Goal: Check status: Check status

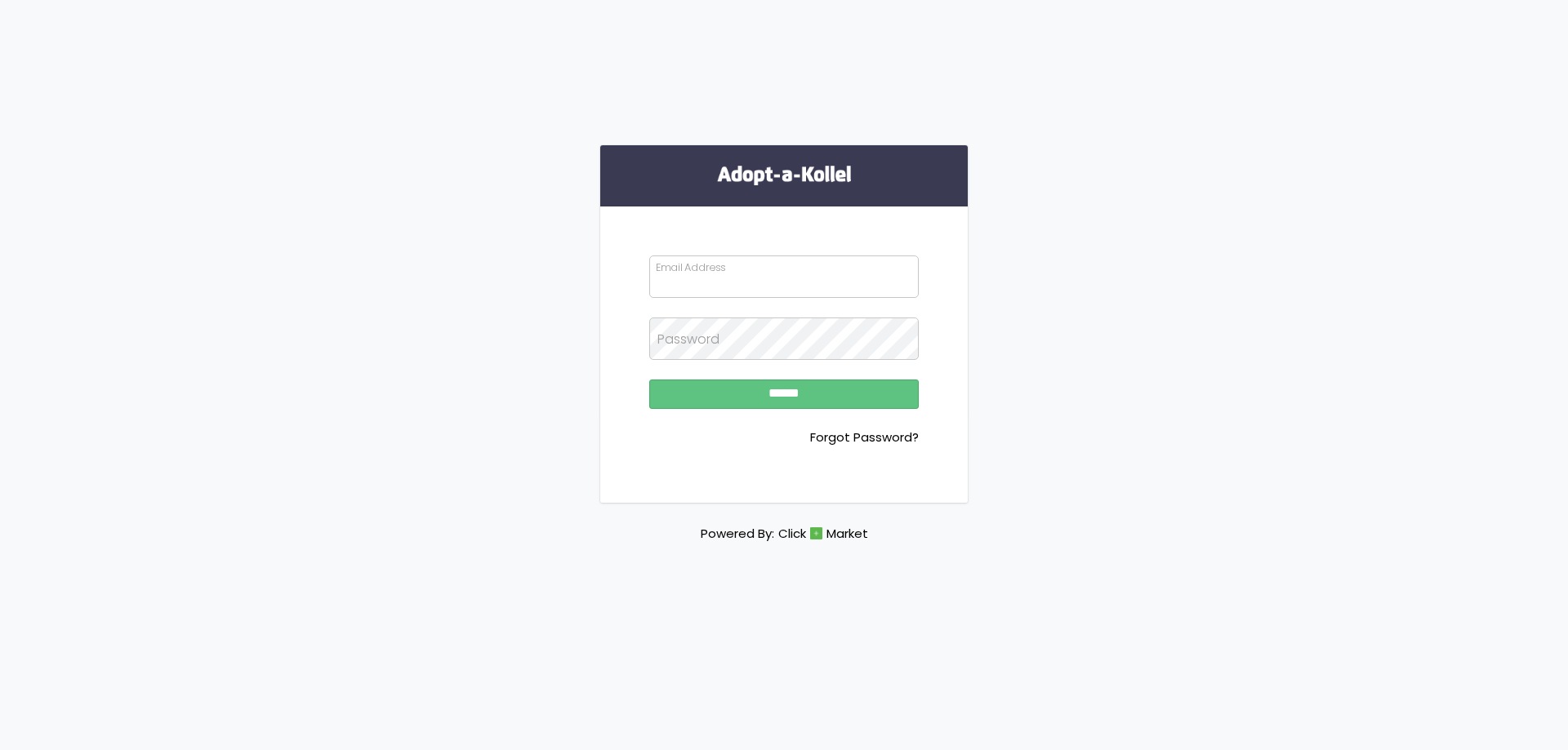
type input "**********"
click at [799, 396] on input "******" at bounding box center [784, 394] width 269 height 29
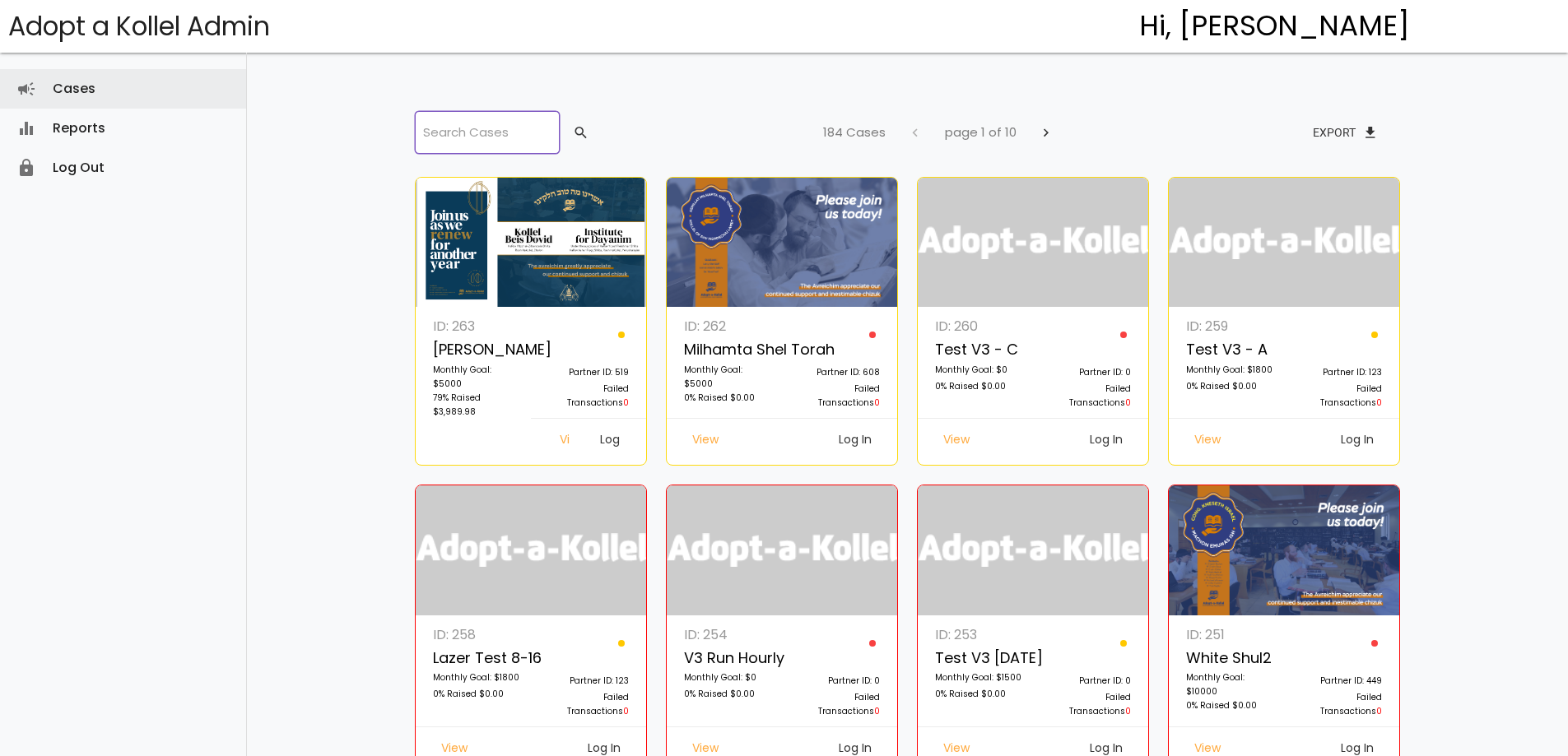
click at [536, 133] on input "search" at bounding box center [487, 132] width 145 height 42
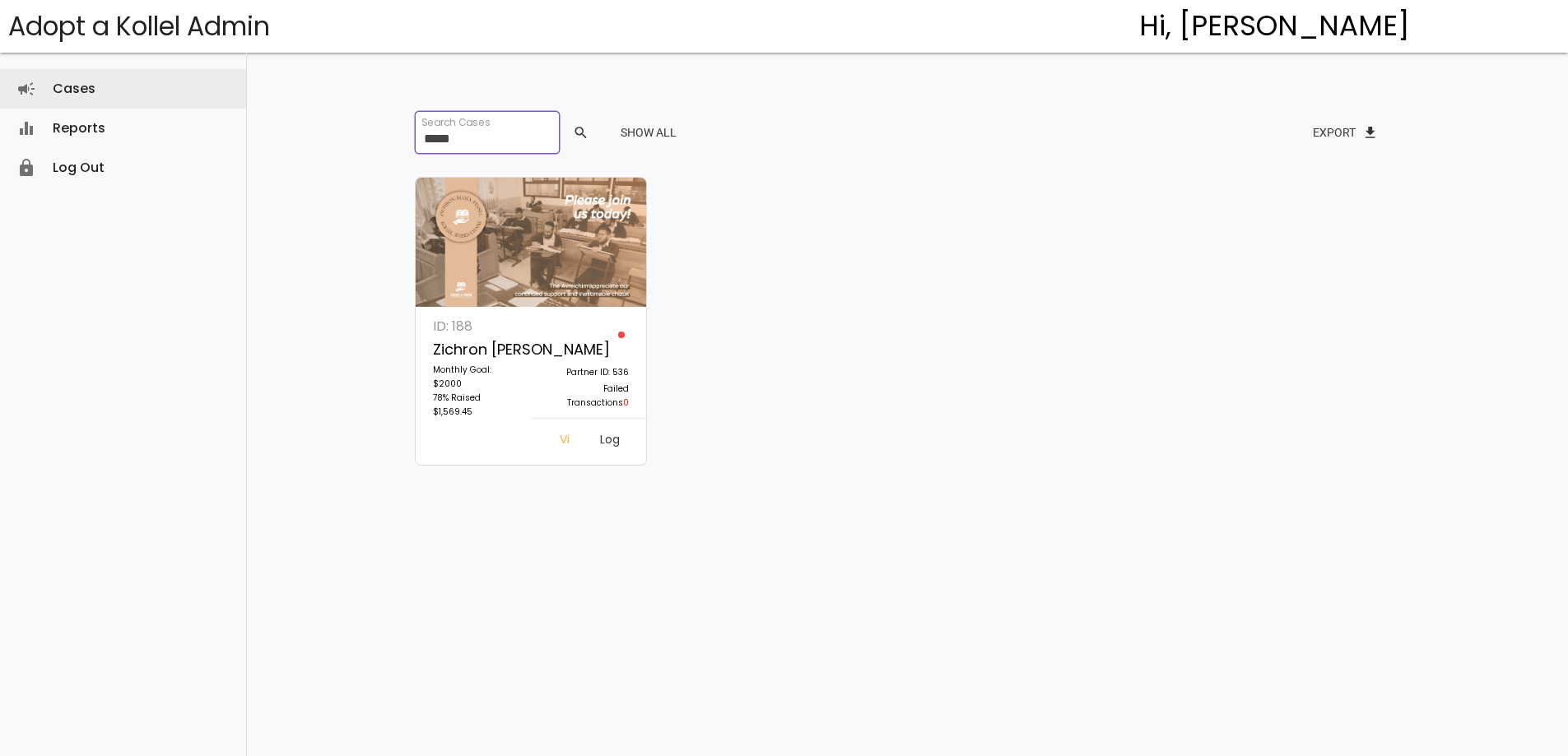
type input "*****"
click at [590, 435] on link "Log In" at bounding box center [610, 442] width 48 height 30
click at [606, 435] on link "Log In" at bounding box center [610, 442] width 48 height 30
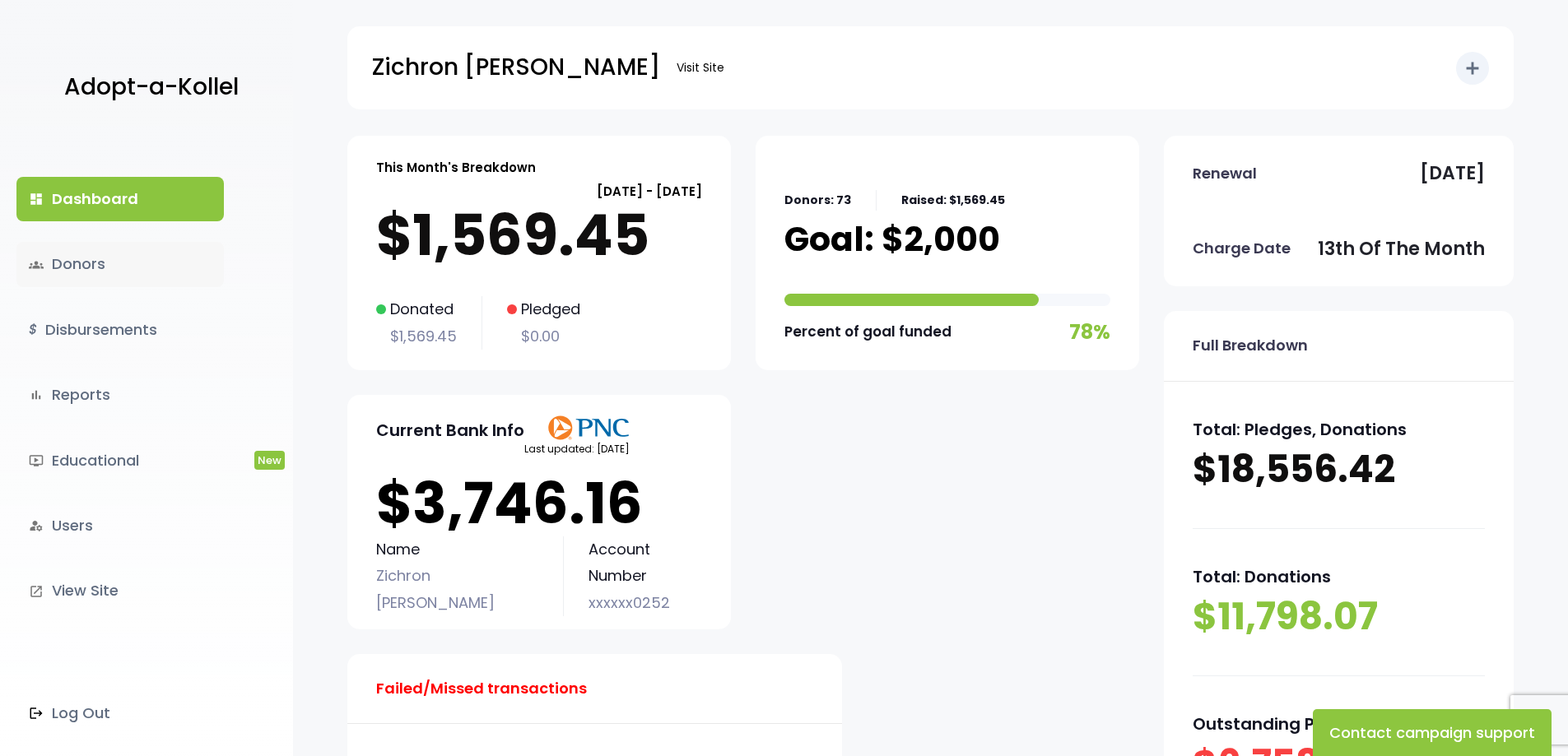
click at [87, 260] on link "groups Donors" at bounding box center [120, 263] width 207 height 44
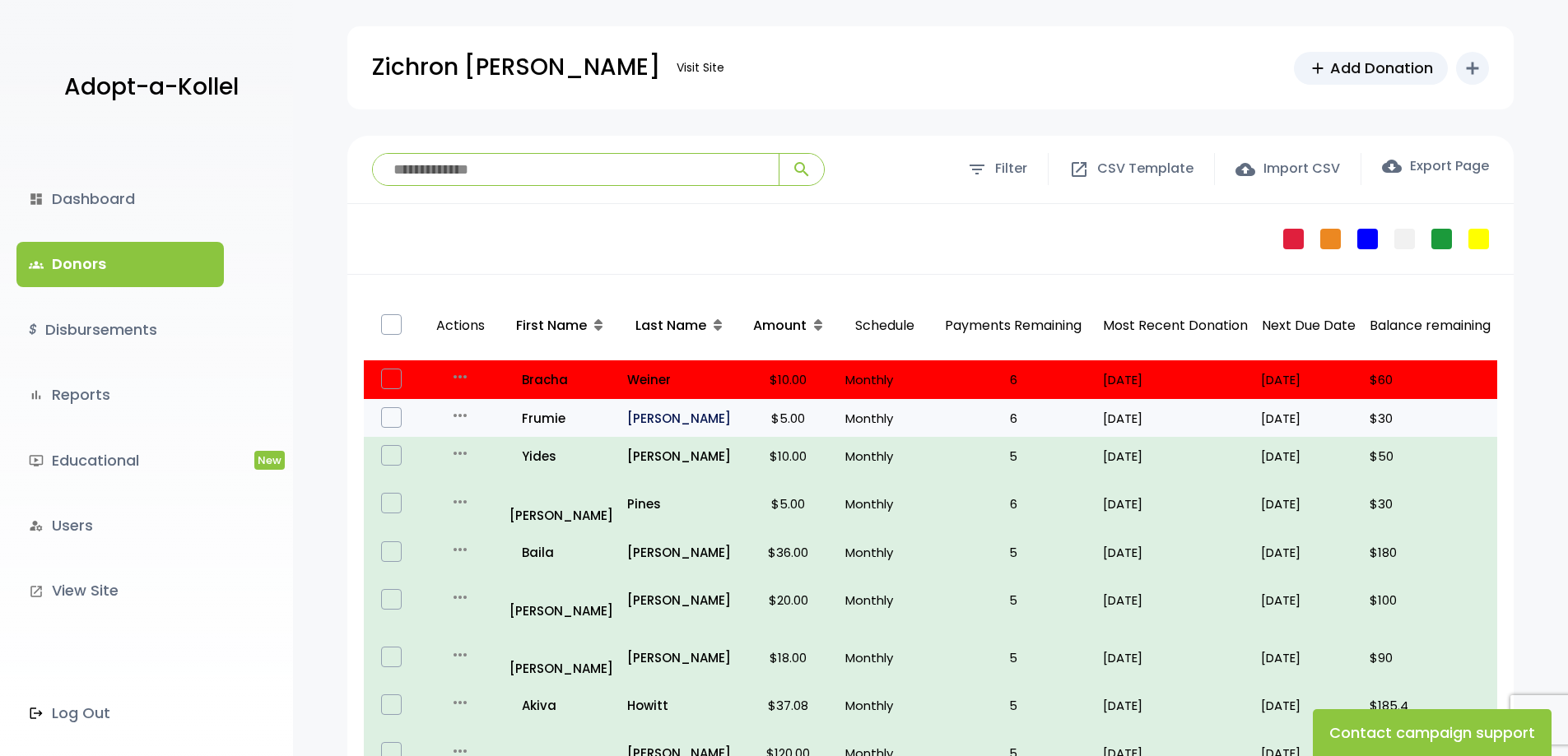
click at [655, 419] on p "Spilman" at bounding box center [679, 418] width 105 height 23
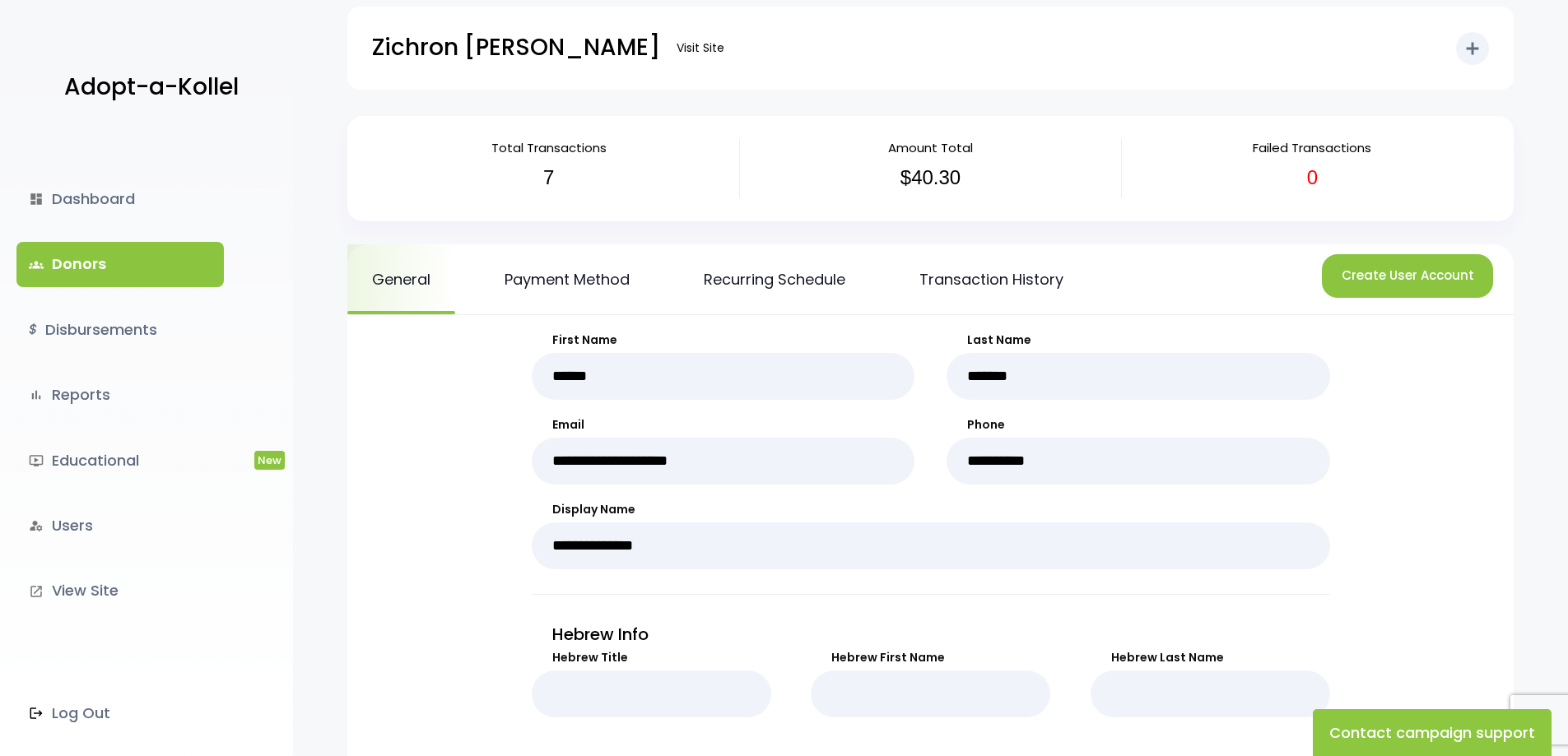
scroll to position [7, 0]
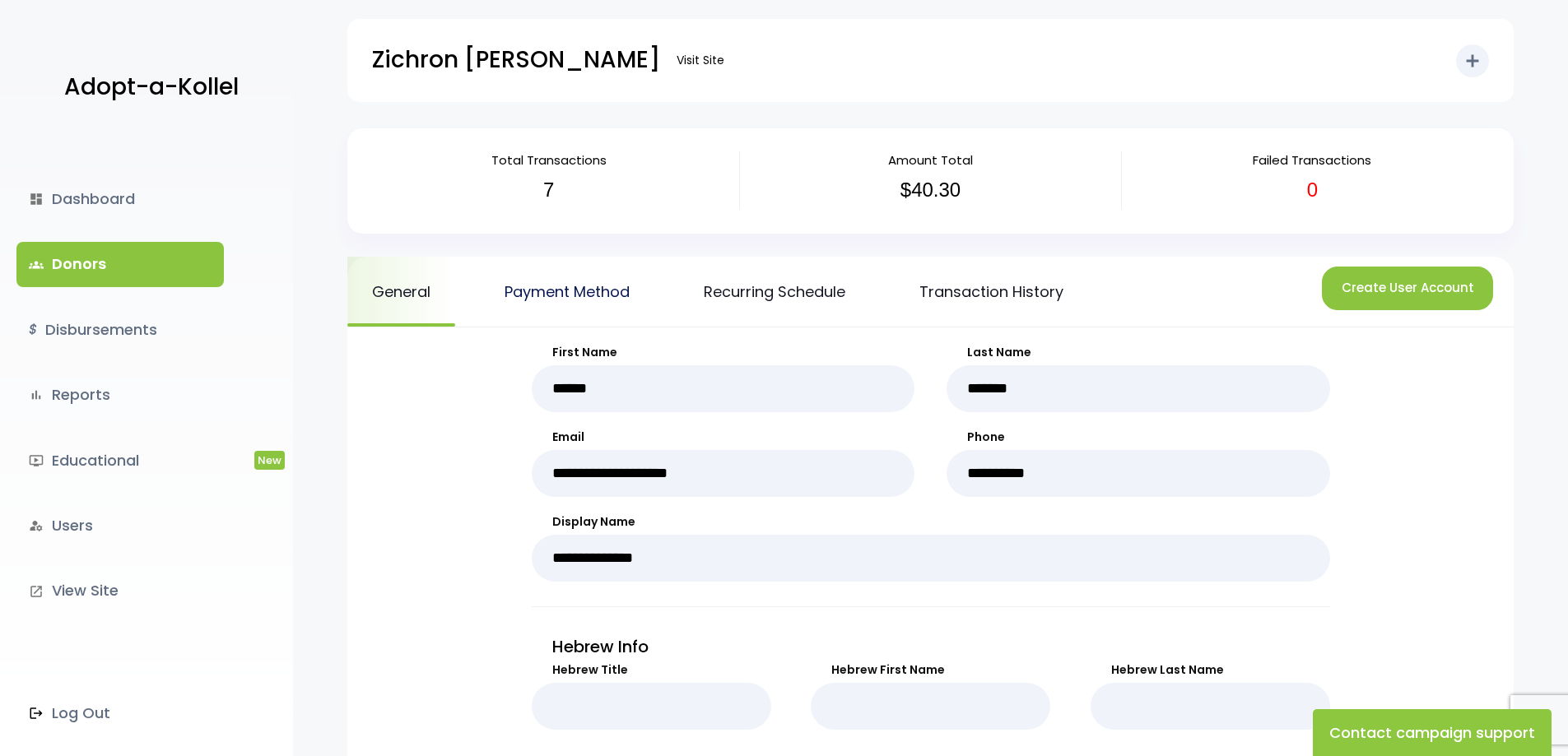
click at [568, 287] on link "Payment Method" at bounding box center [567, 292] width 175 height 70
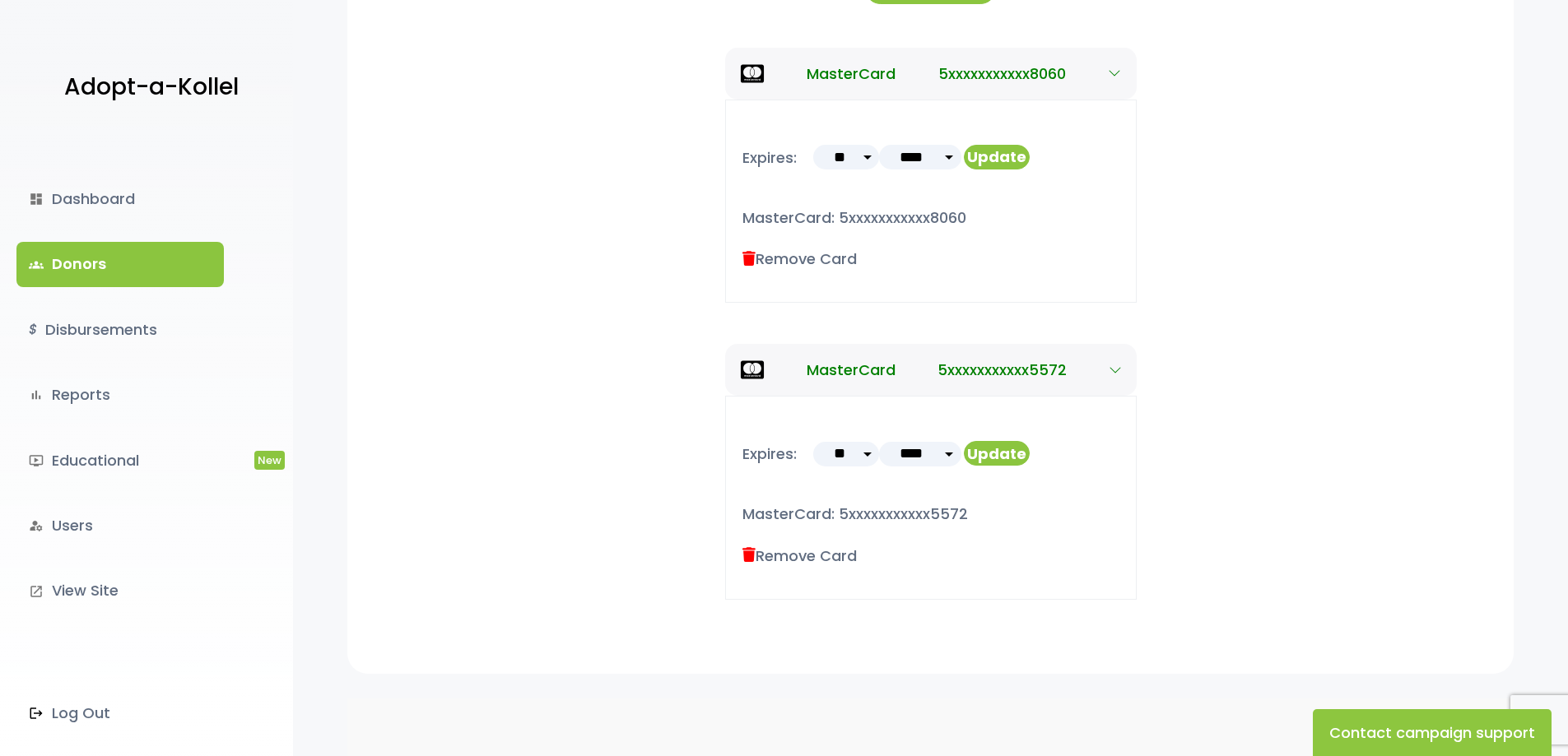
scroll to position [412, 0]
click at [746, 257] on icon at bounding box center [749, 259] width 14 height 14
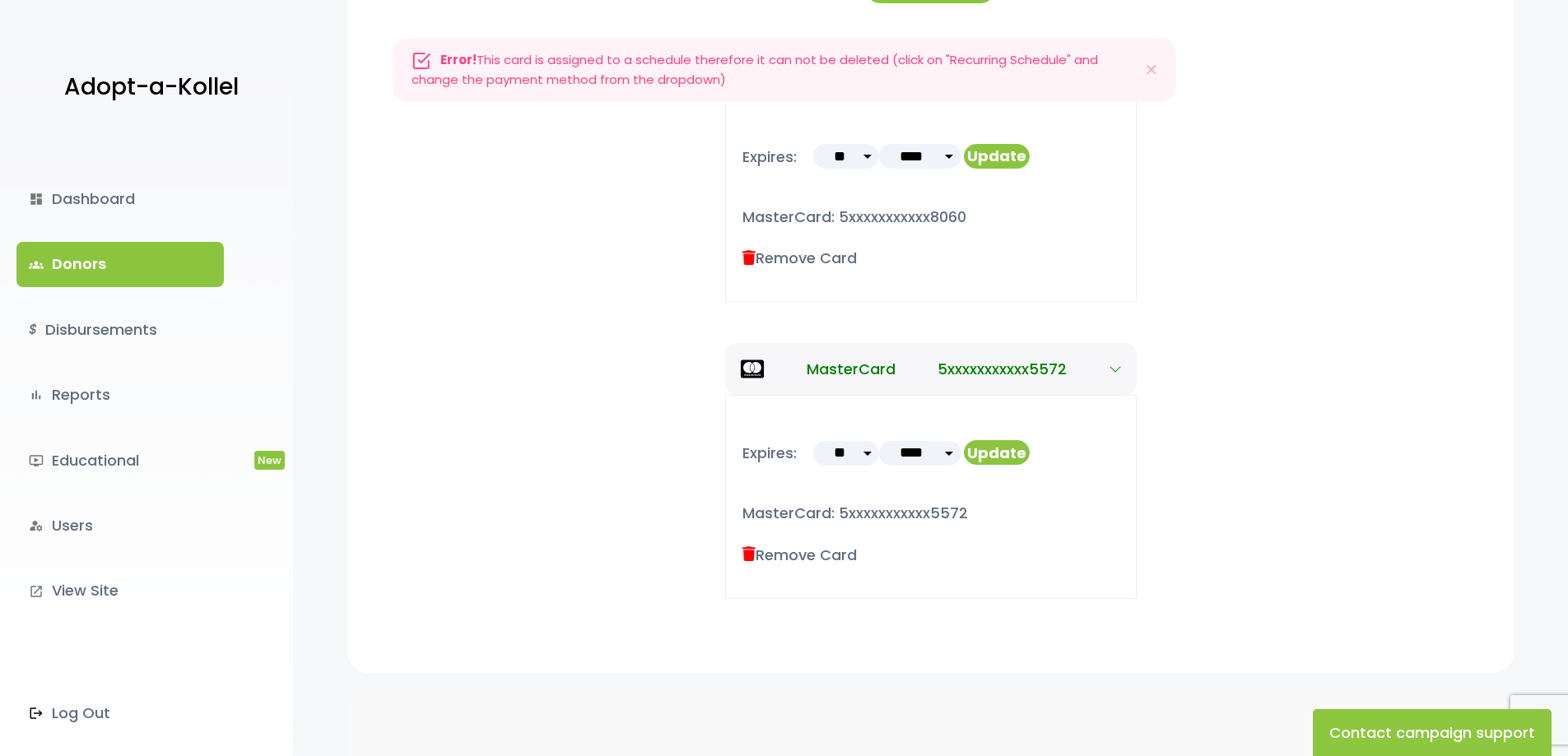
click at [1252, 477] on div "Expires: ** ** ** ** ** ** ** ** ** ** ** ** **** ****" at bounding box center [930, 496] width 1067 height 204
click at [1154, 68] on icon "Close" at bounding box center [1151, 70] width 16 height 23
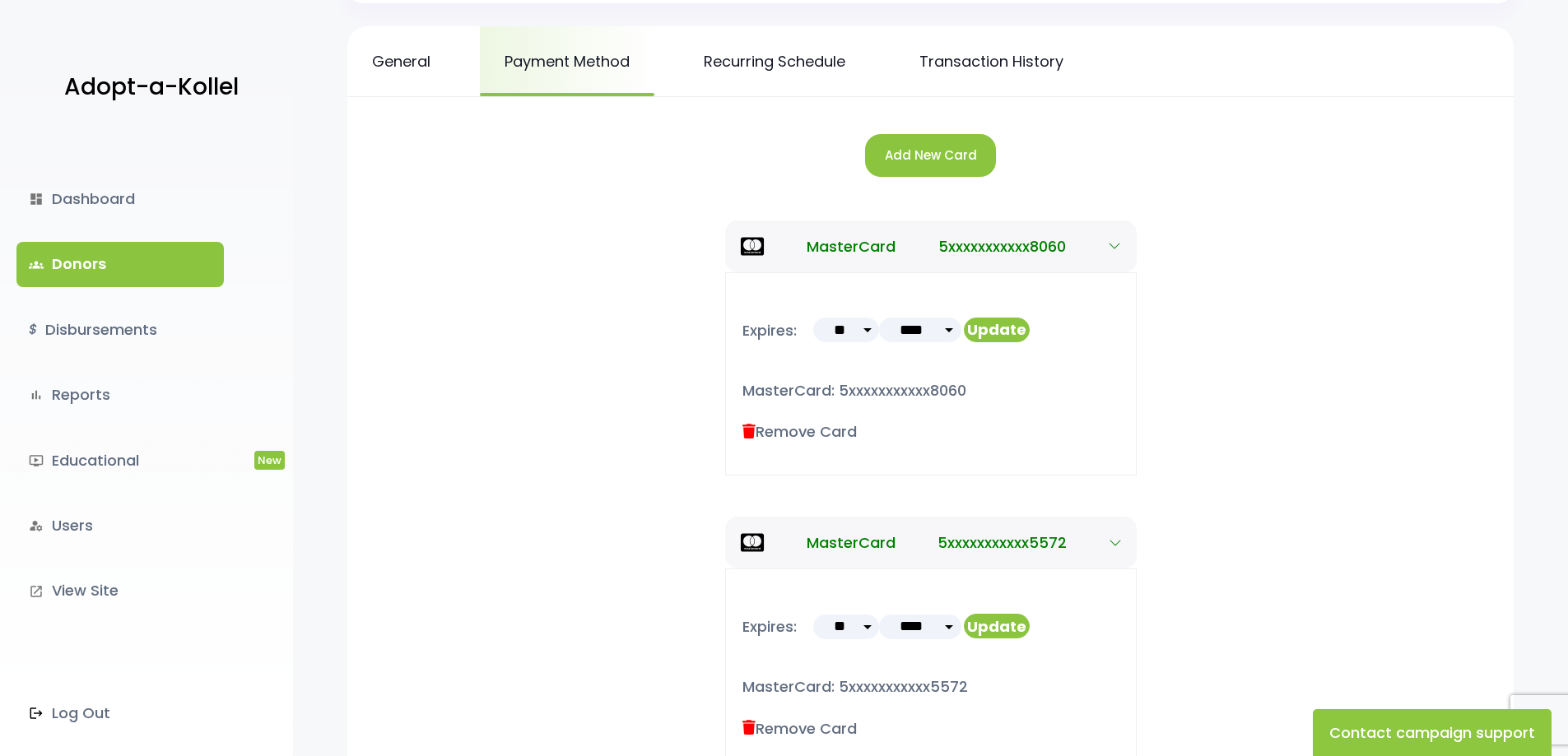
scroll to position [165, 0]
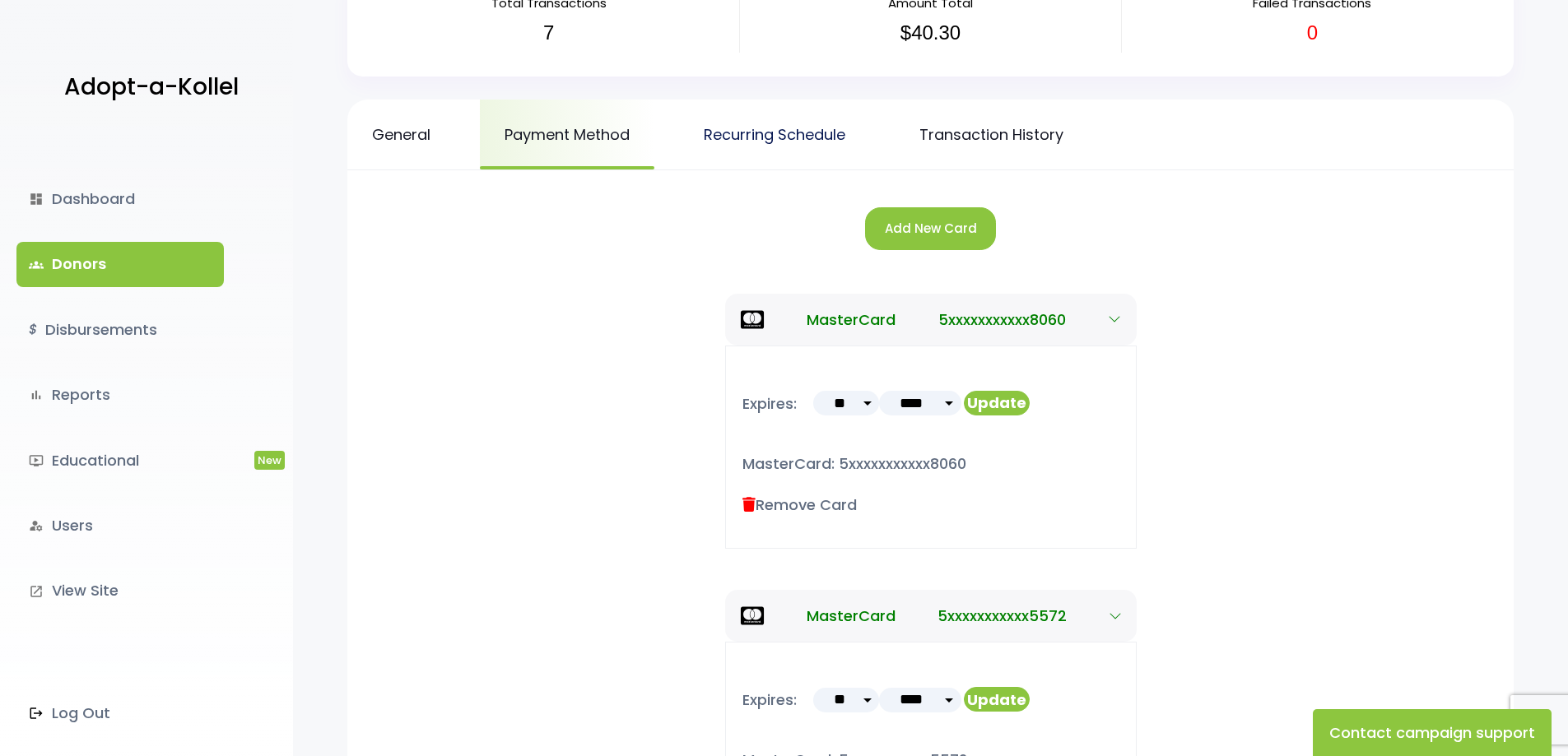
click at [787, 141] on link "Recurring Schedule" at bounding box center [774, 134] width 191 height 70
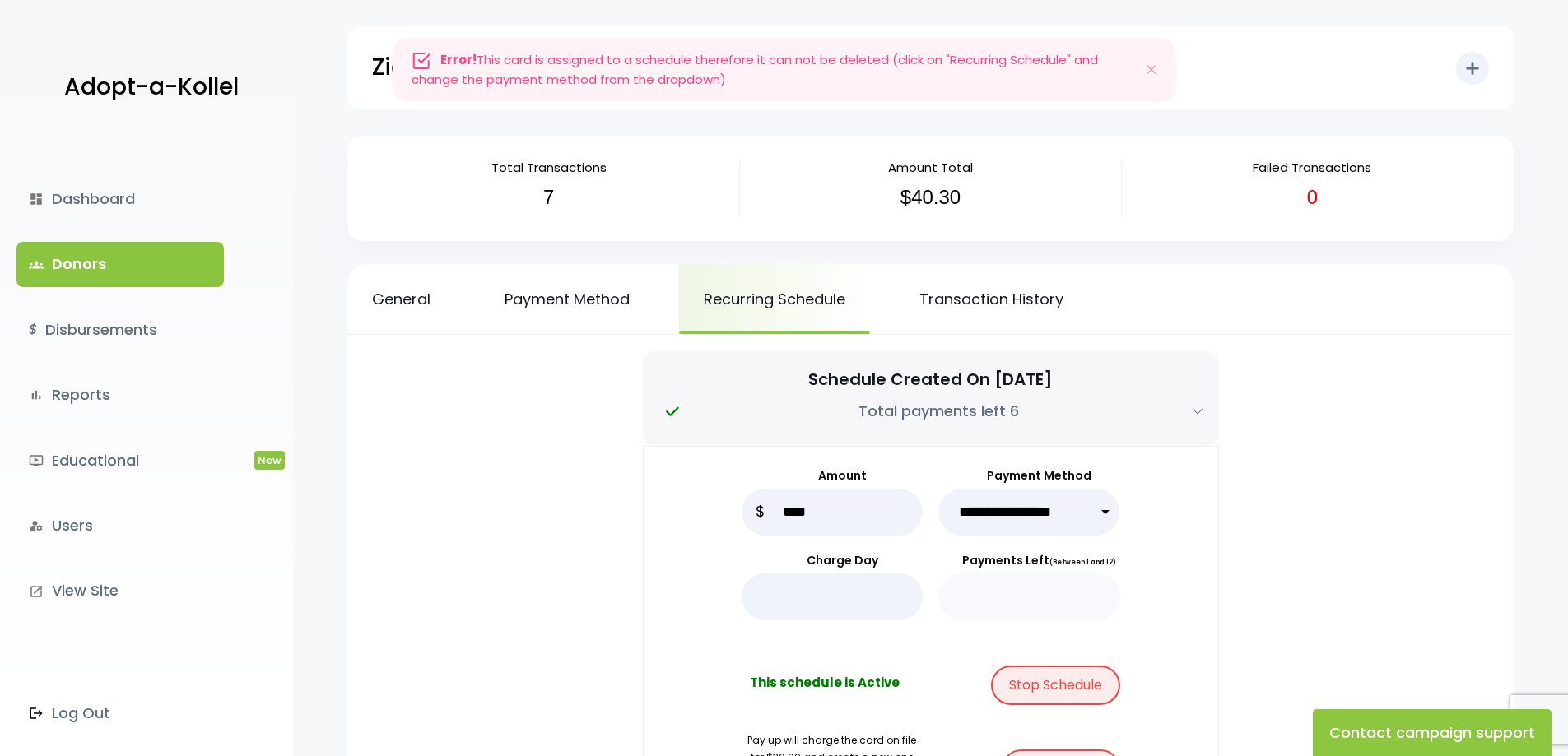
click at [1105, 512] on select "**********" at bounding box center [1029, 512] width 182 height 47
select select "*****"
click at [938, 488] on select "**********" at bounding box center [1029, 512] width 182 height 47
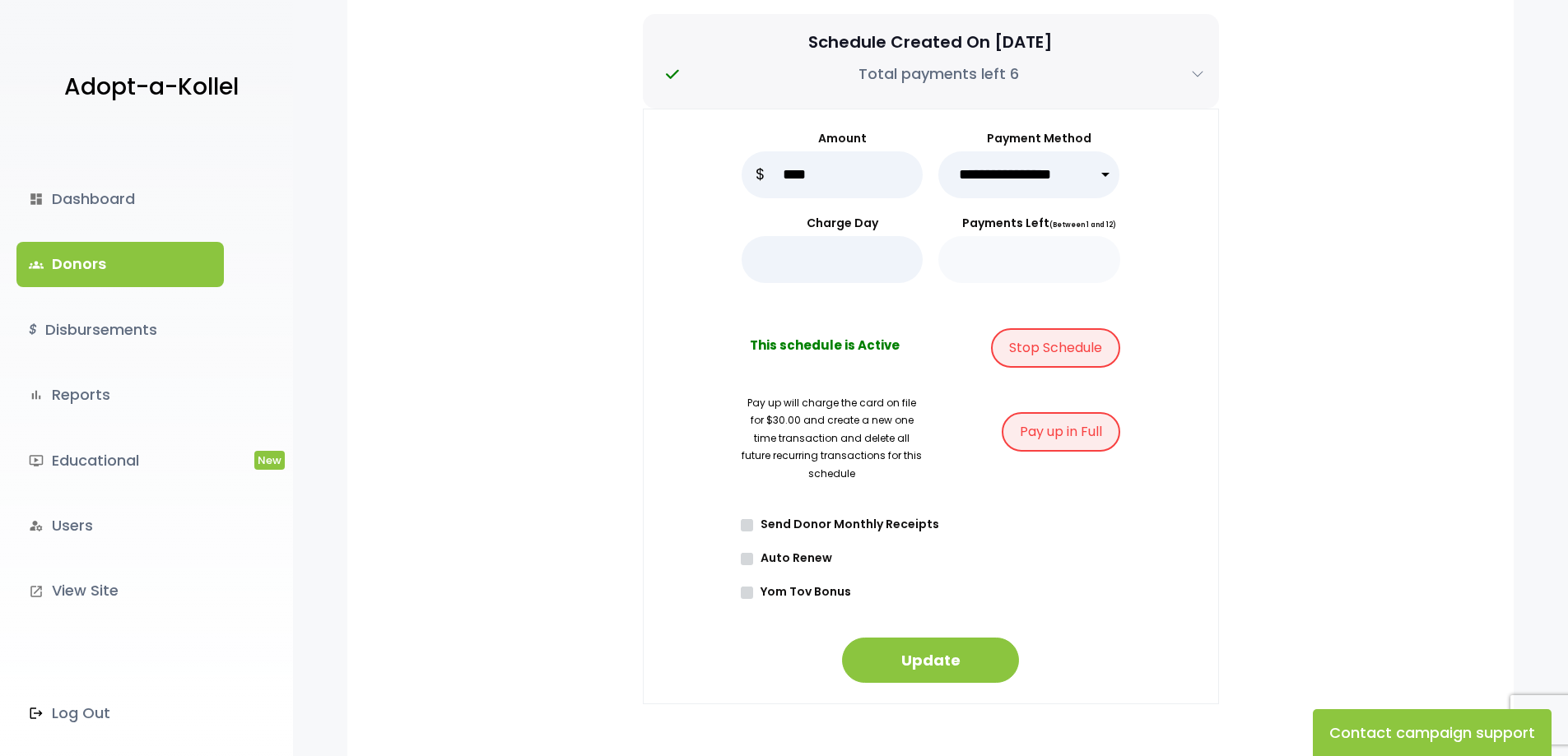
scroll to position [412, 0]
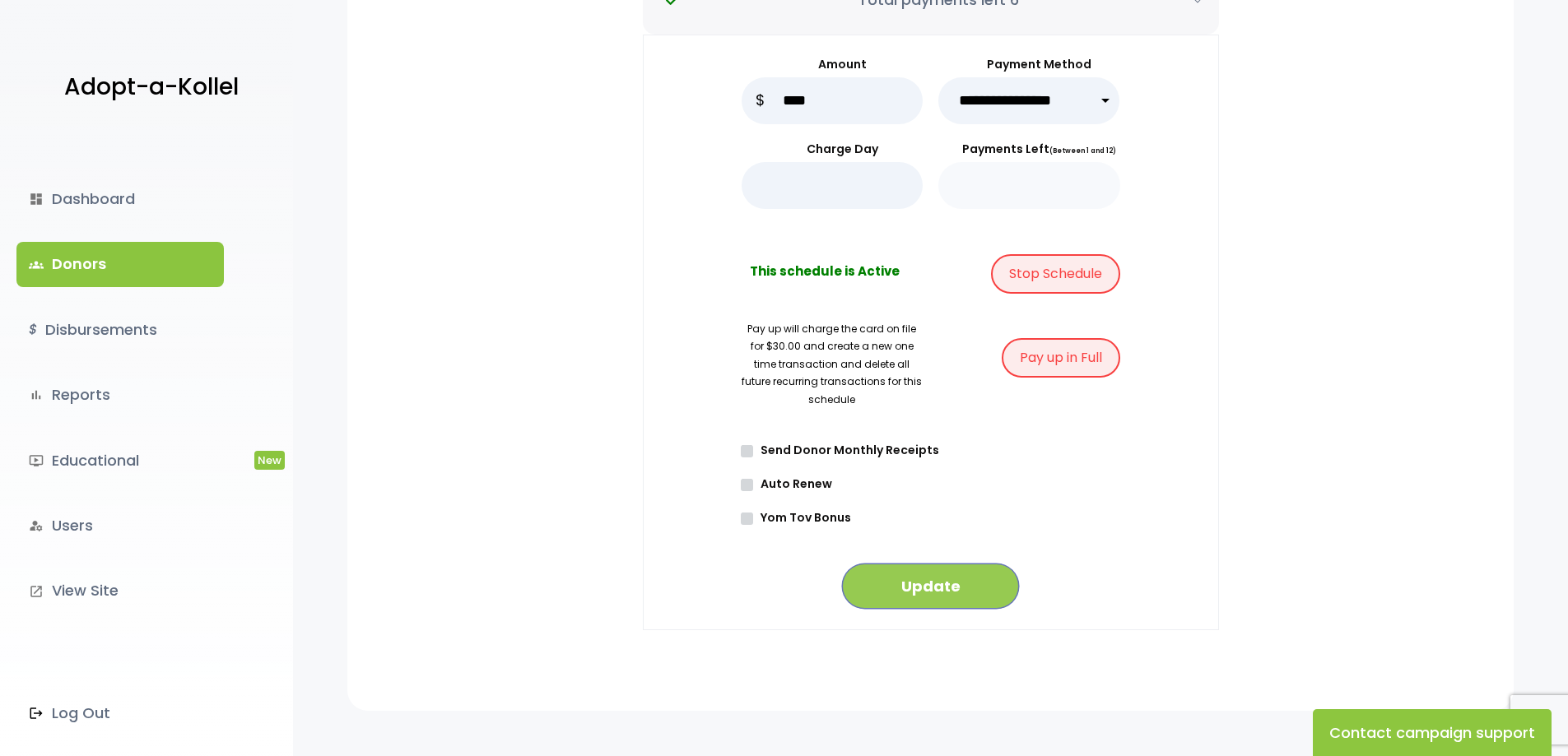
click at [983, 583] on button "Update" at bounding box center [930, 587] width 177 height 45
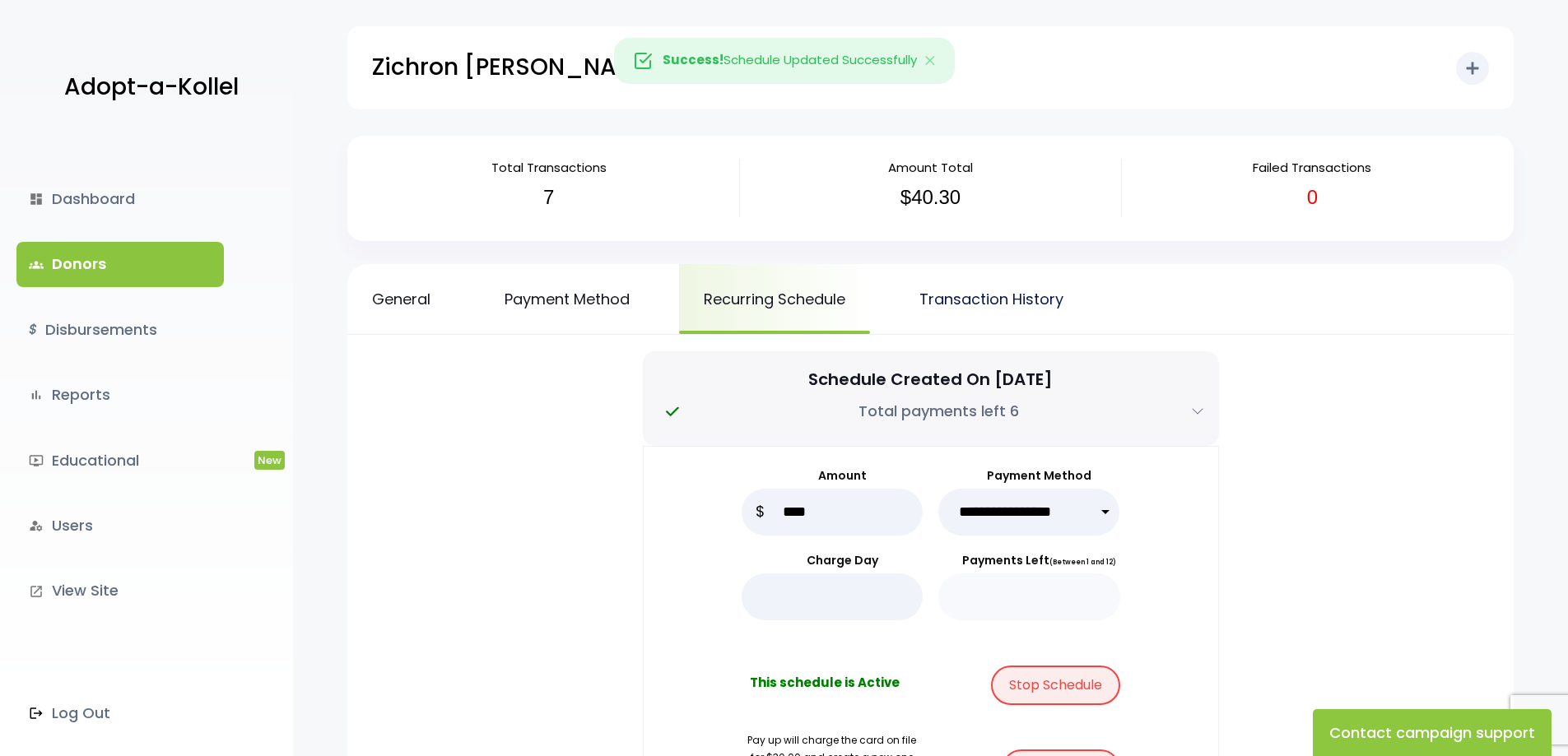
click at [998, 298] on link "Transaction History" at bounding box center [991, 299] width 194 height 70
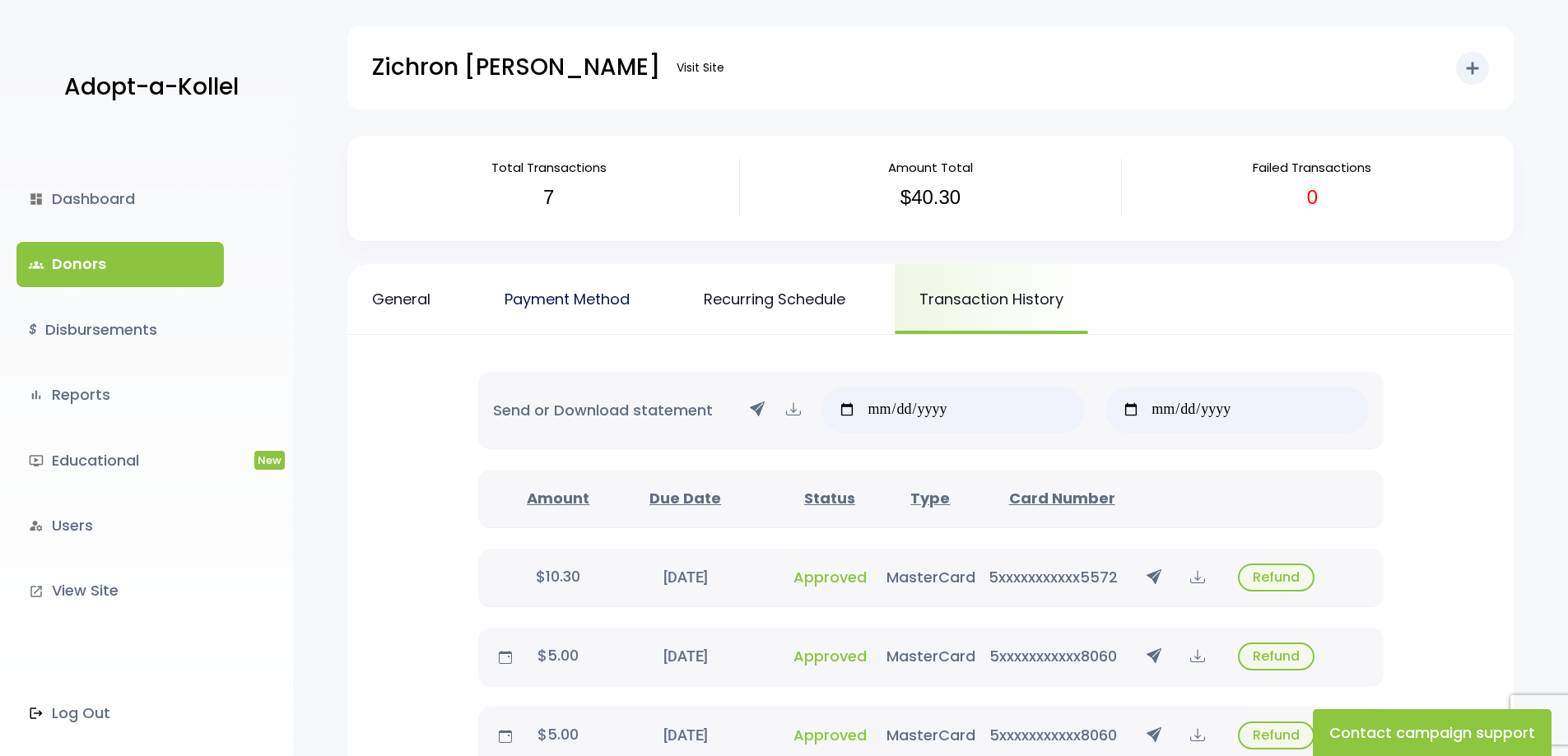
click at [582, 300] on link "Payment Method" at bounding box center [567, 299] width 175 height 70
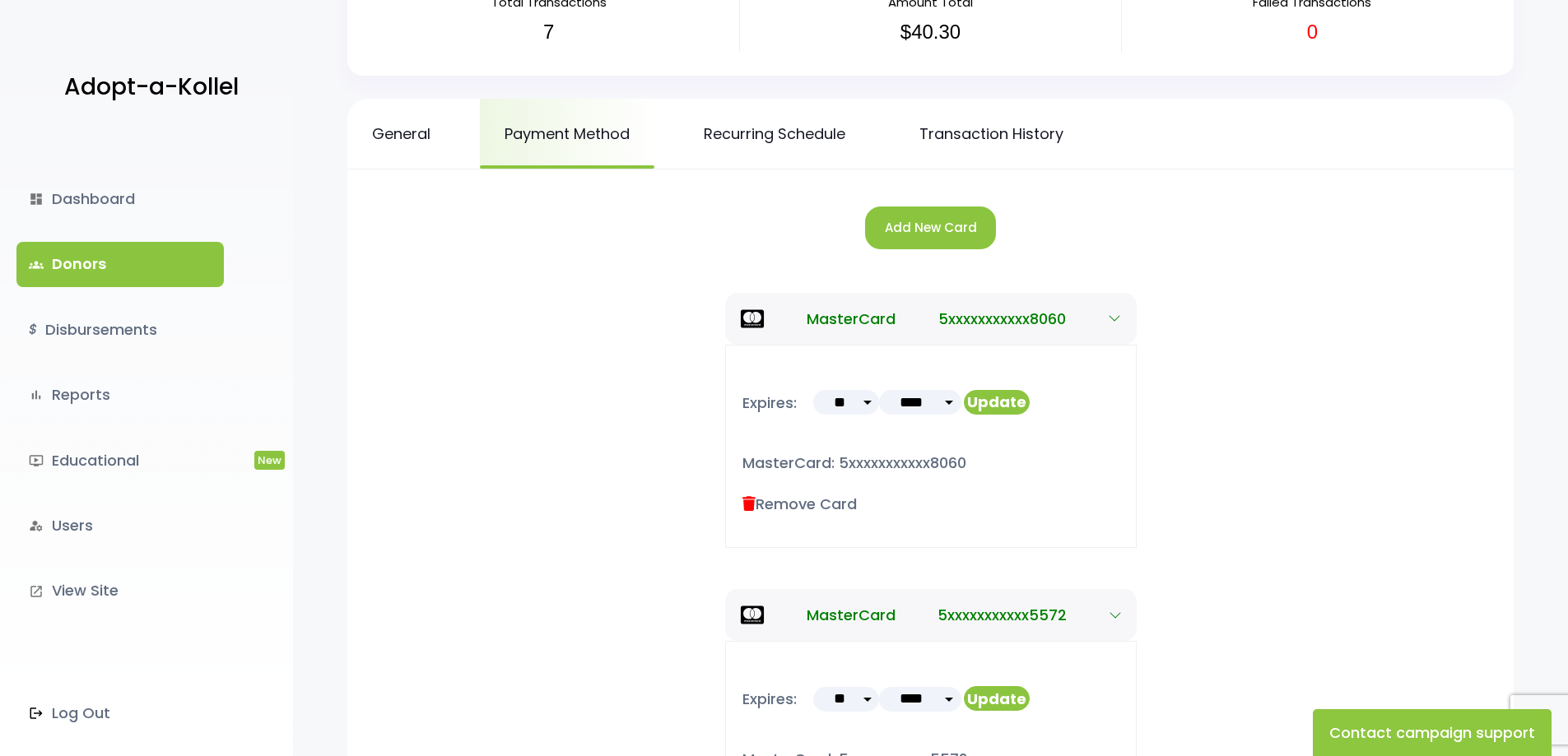
scroll to position [165, 0]
click at [747, 505] on icon at bounding box center [749, 505] width 14 height 14
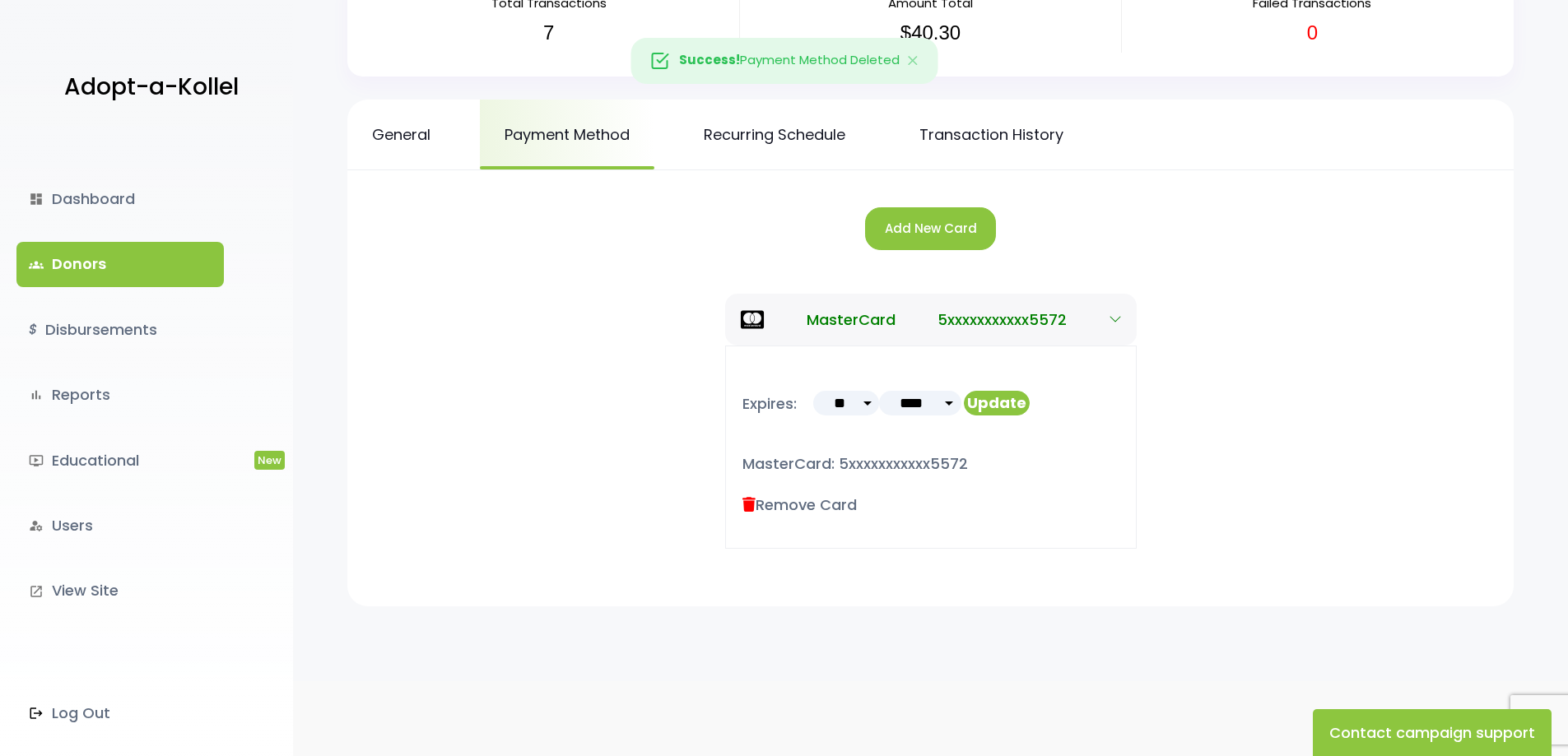
scroll to position [165, 0]
click at [772, 138] on link "Recurring Schedule" at bounding box center [774, 134] width 191 height 70
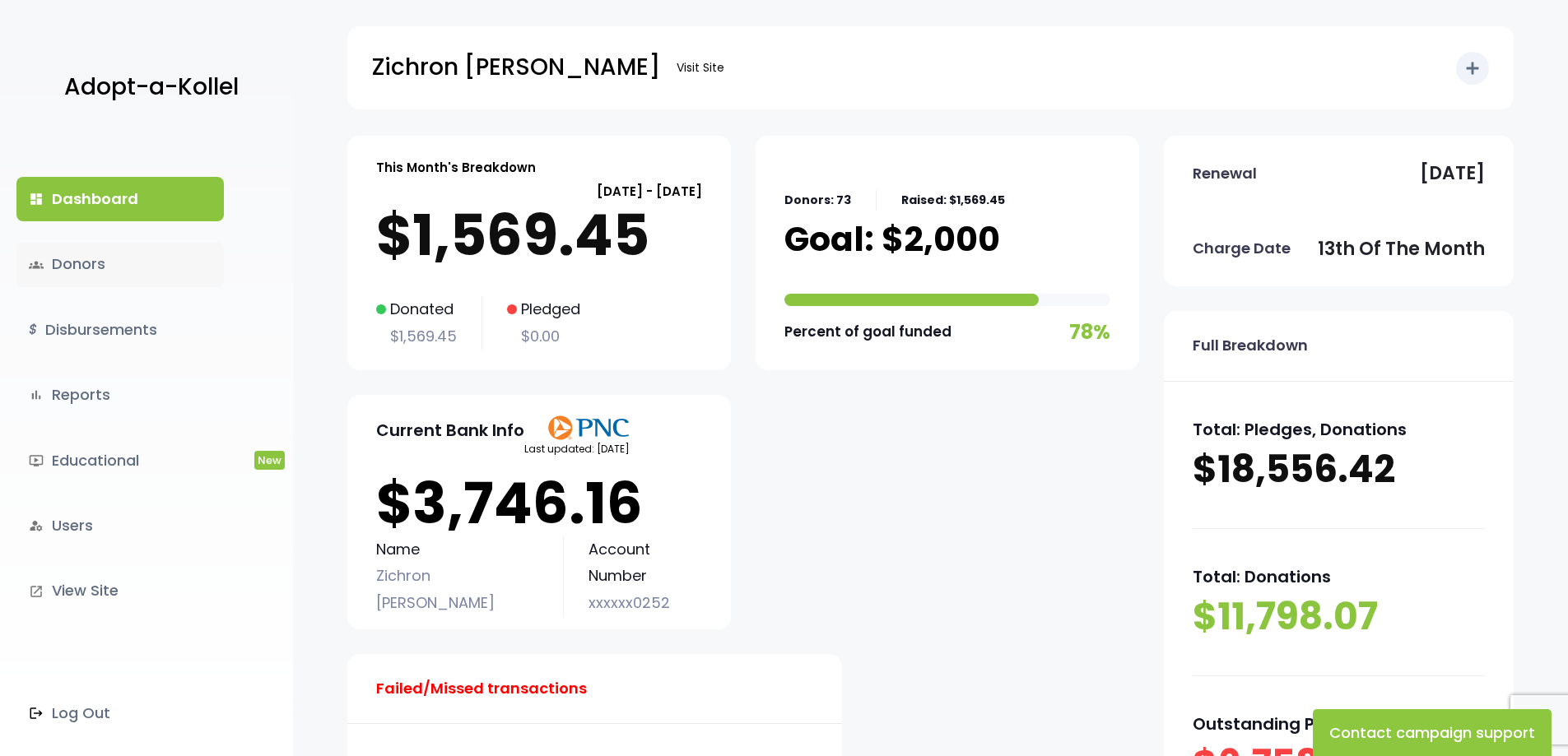
click at [126, 276] on link "groups Donors" at bounding box center [120, 263] width 207 height 44
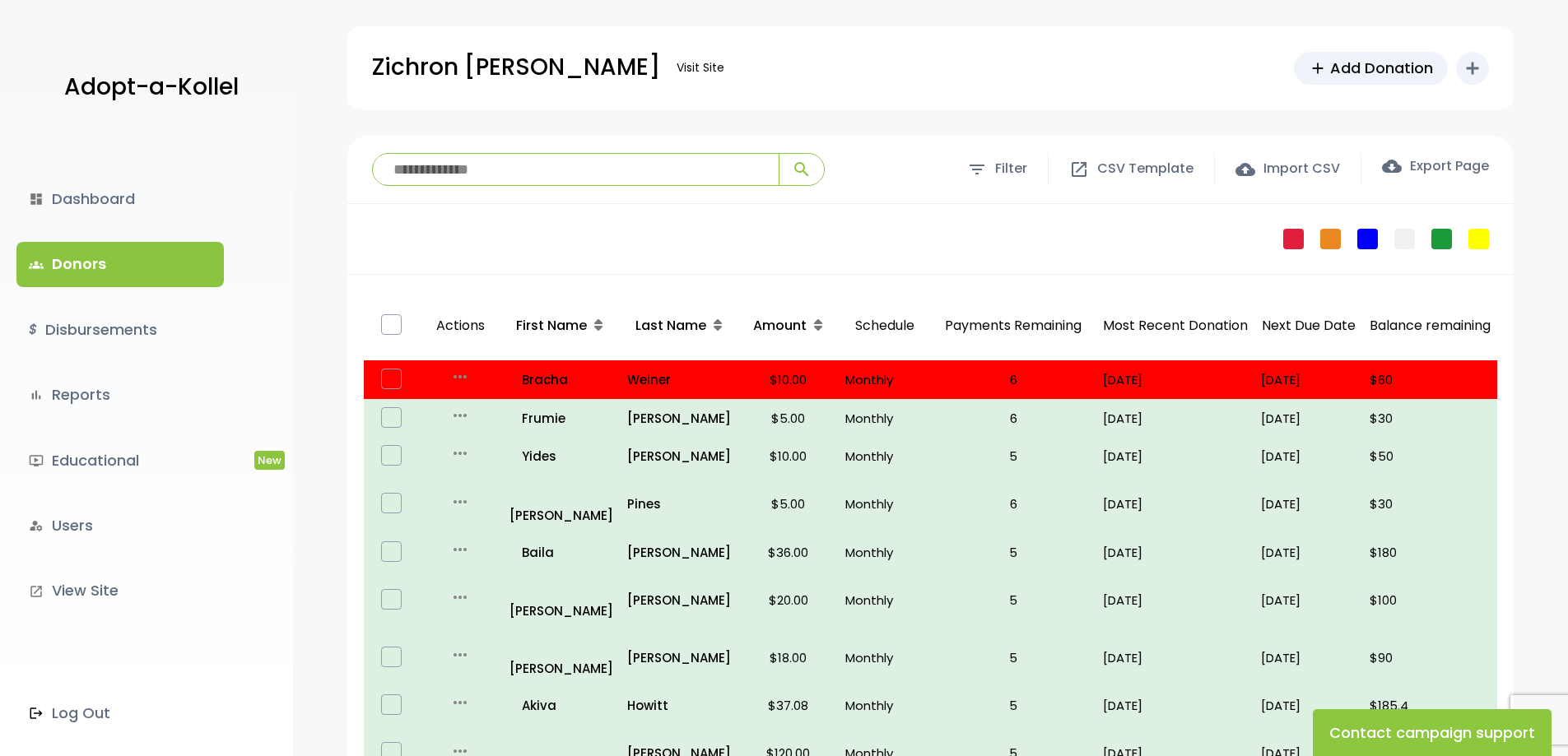
click at [539, 167] on input "search" at bounding box center [576, 169] width 406 height 32
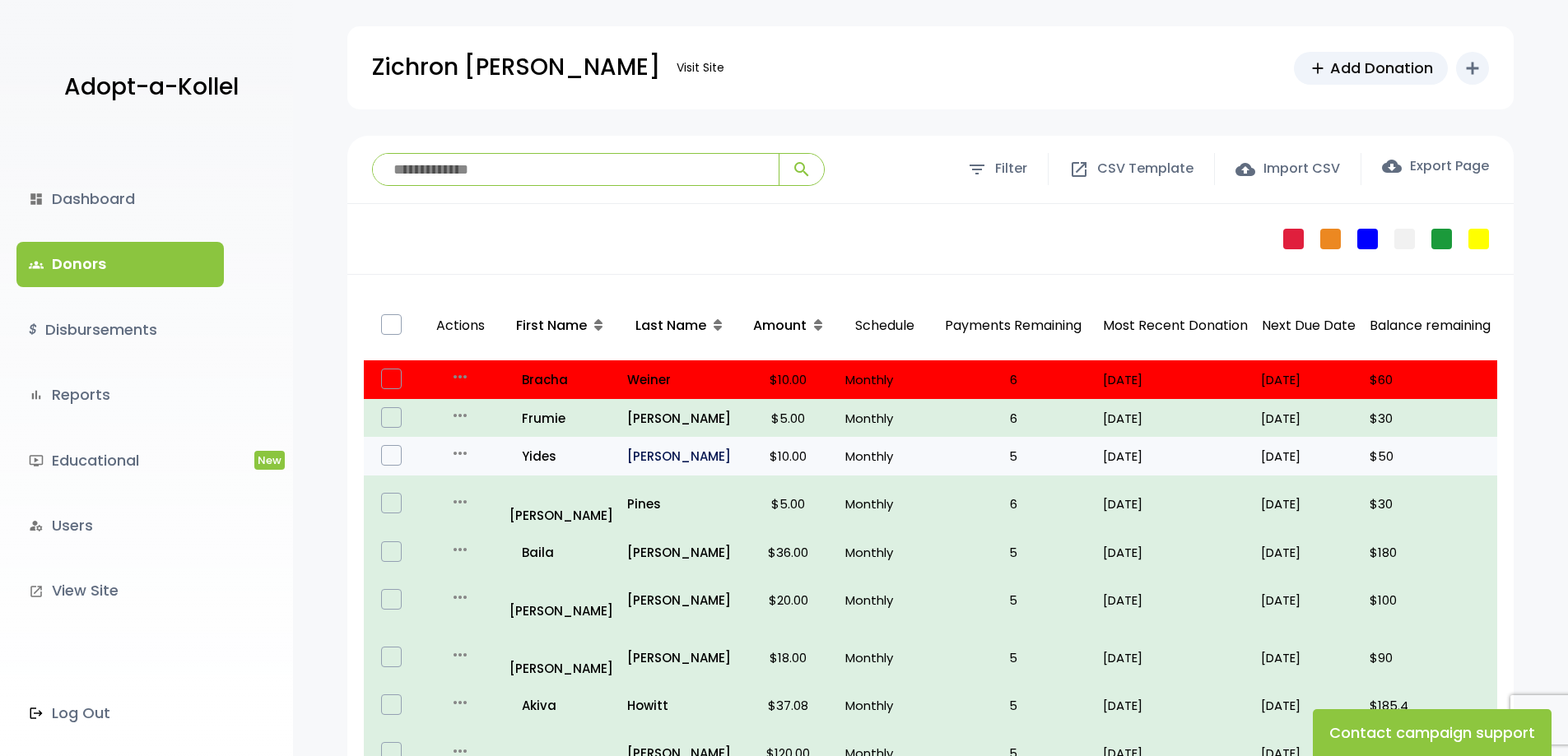
click at [638, 461] on p "Blum" at bounding box center [679, 456] width 105 height 23
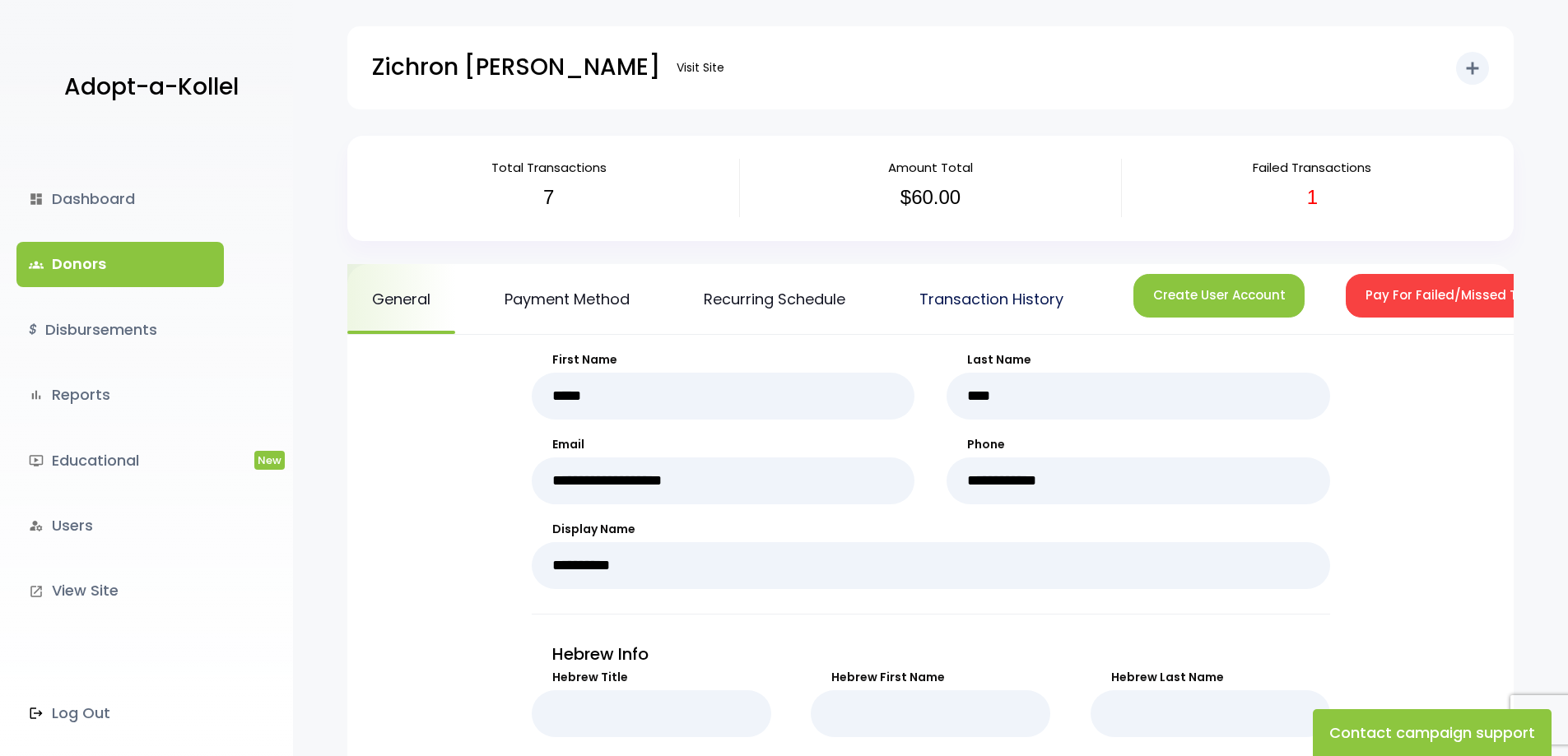
click at [994, 297] on link "Transaction History" at bounding box center [991, 299] width 194 height 70
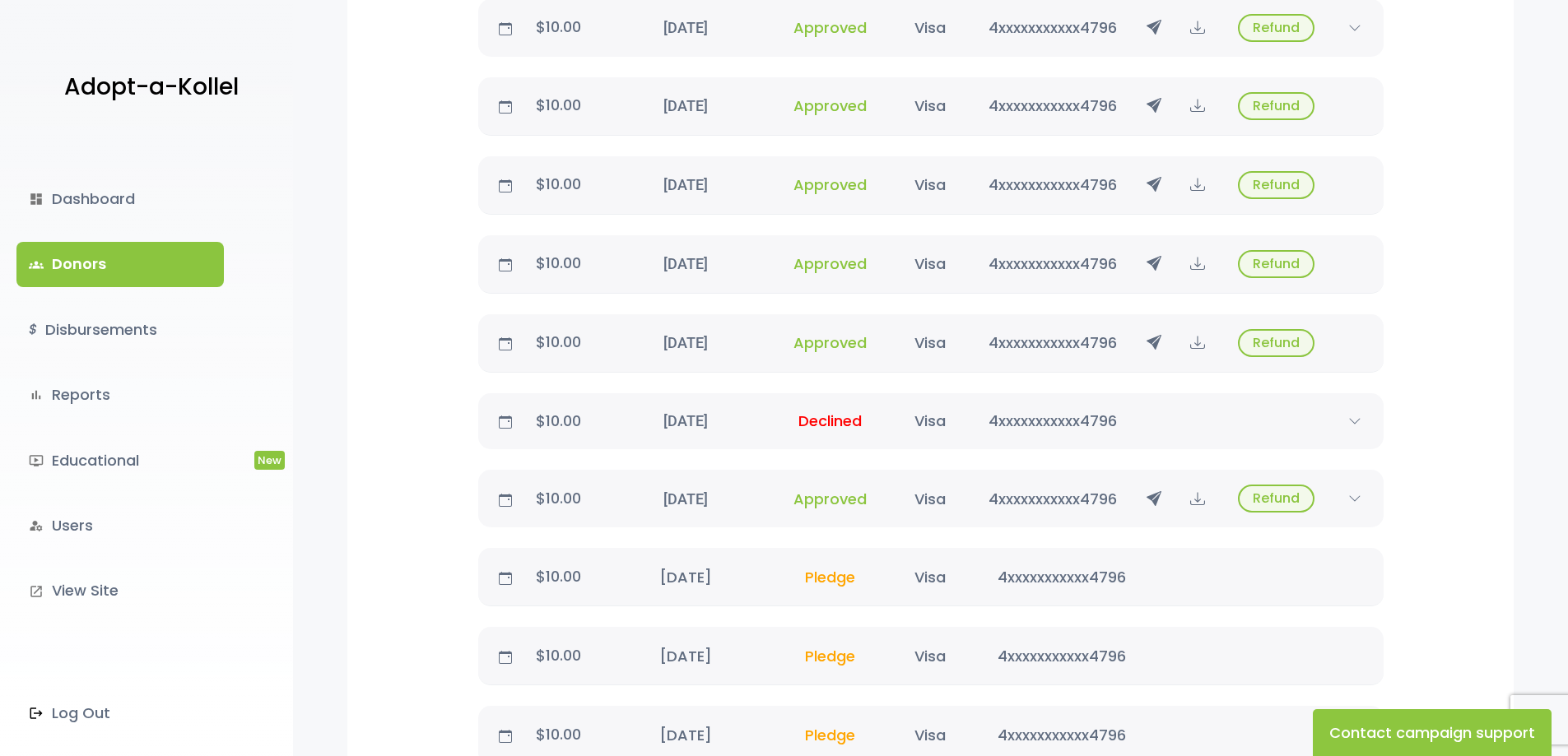
scroll to position [576, 0]
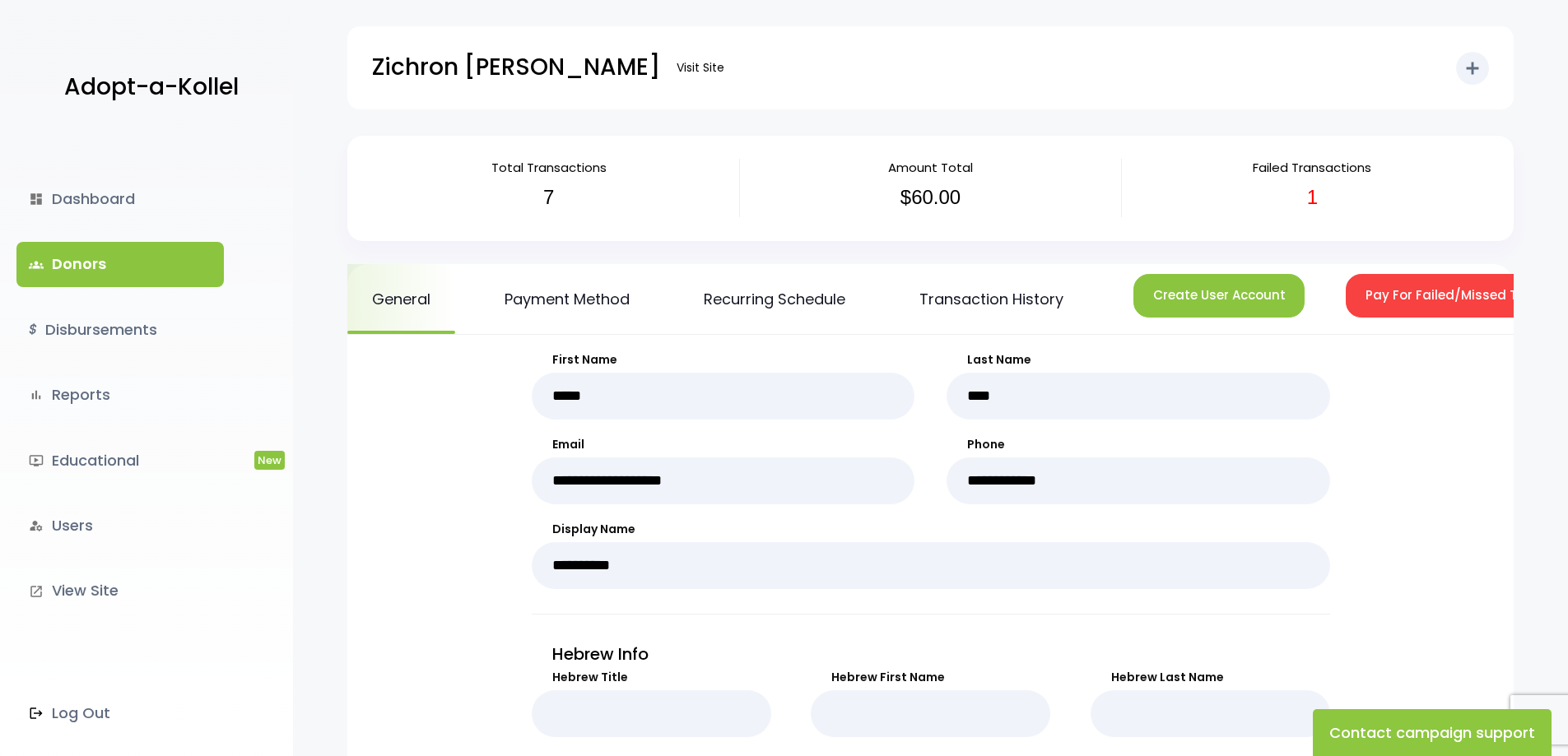
click at [137, 277] on link "groups Donors" at bounding box center [120, 263] width 207 height 44
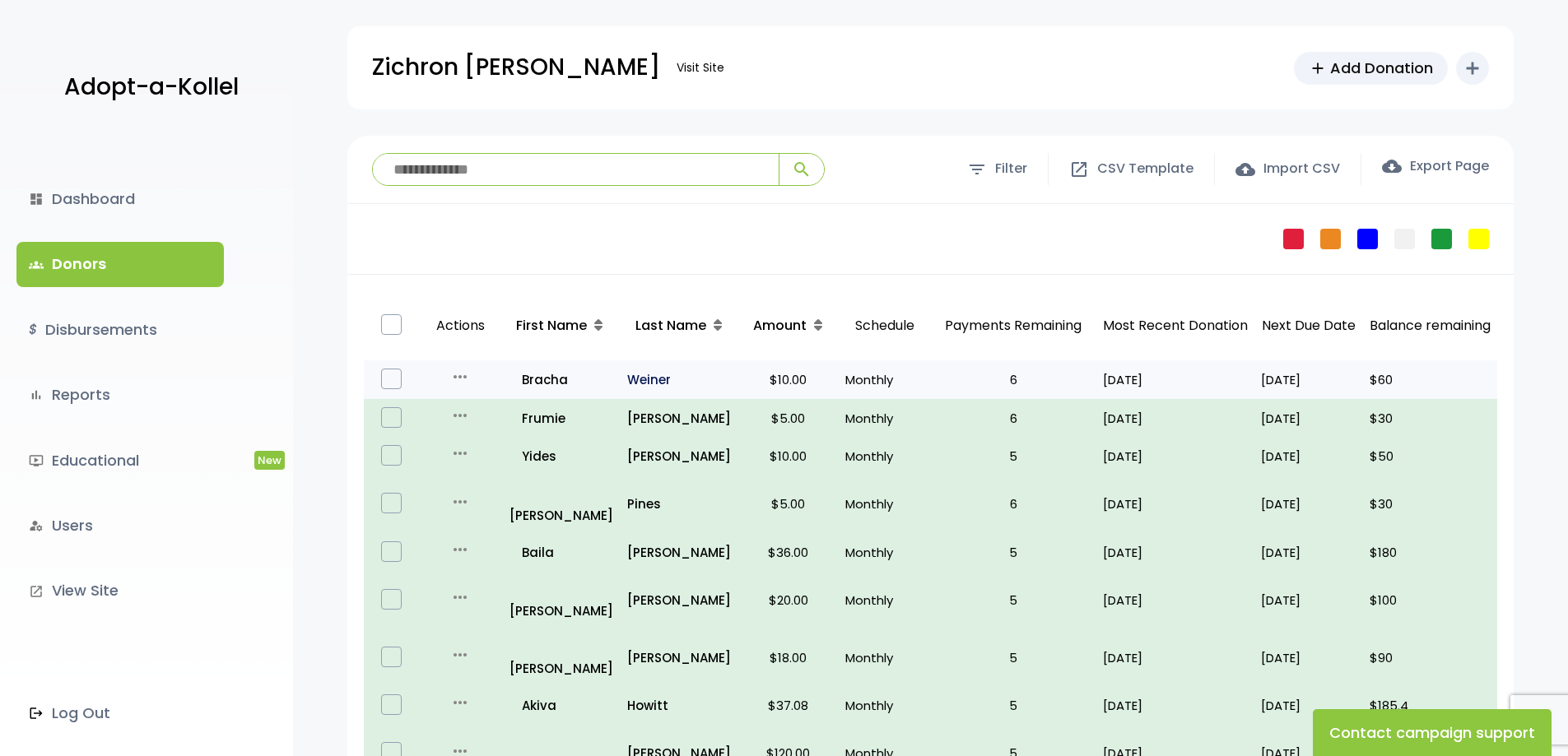
click at [651, 385] on p "Weiner" at bounding box center [679, 379] width 105 height 23
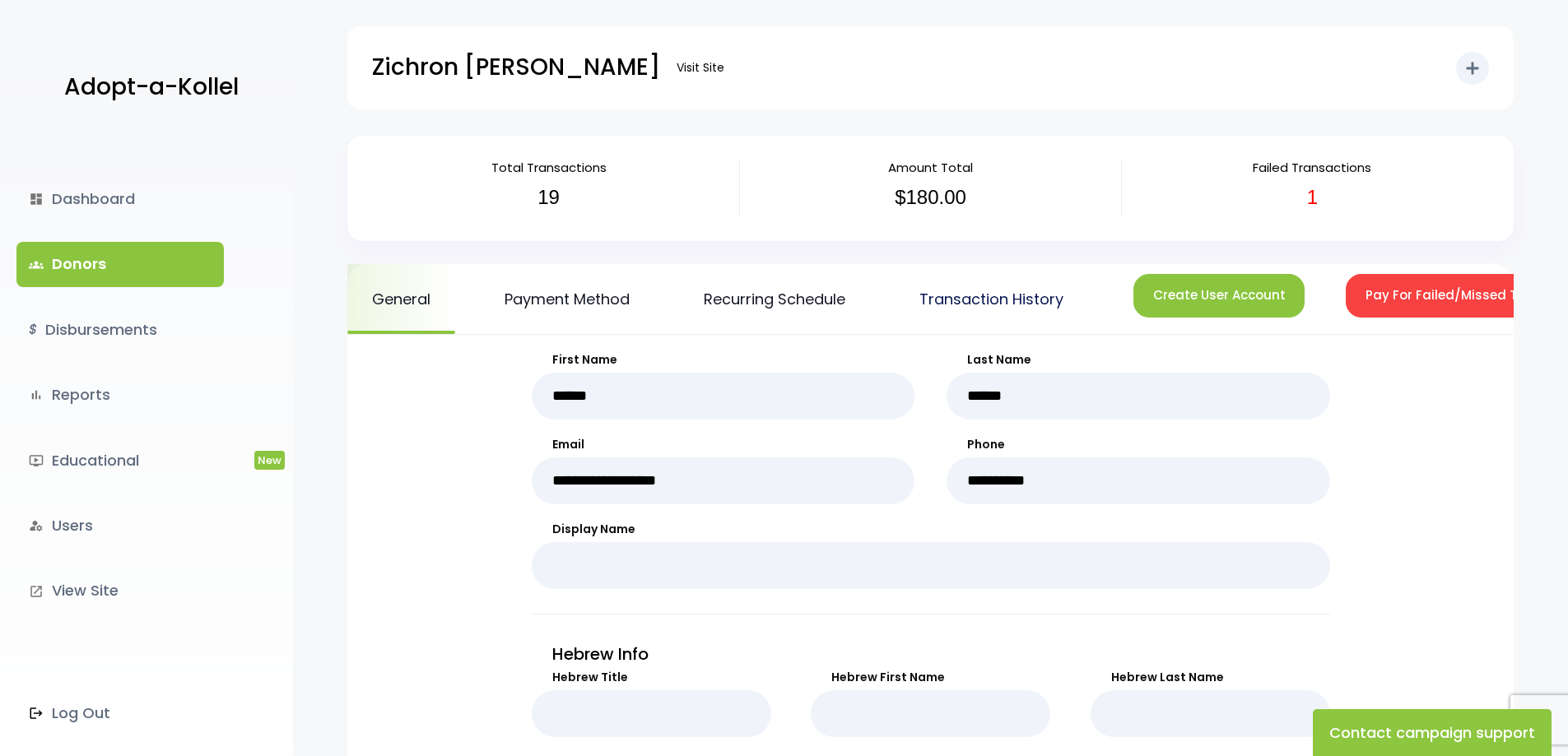
click at [962, 296] on link "Transaction History" at bounding box center [991, 299] width 194 height 70
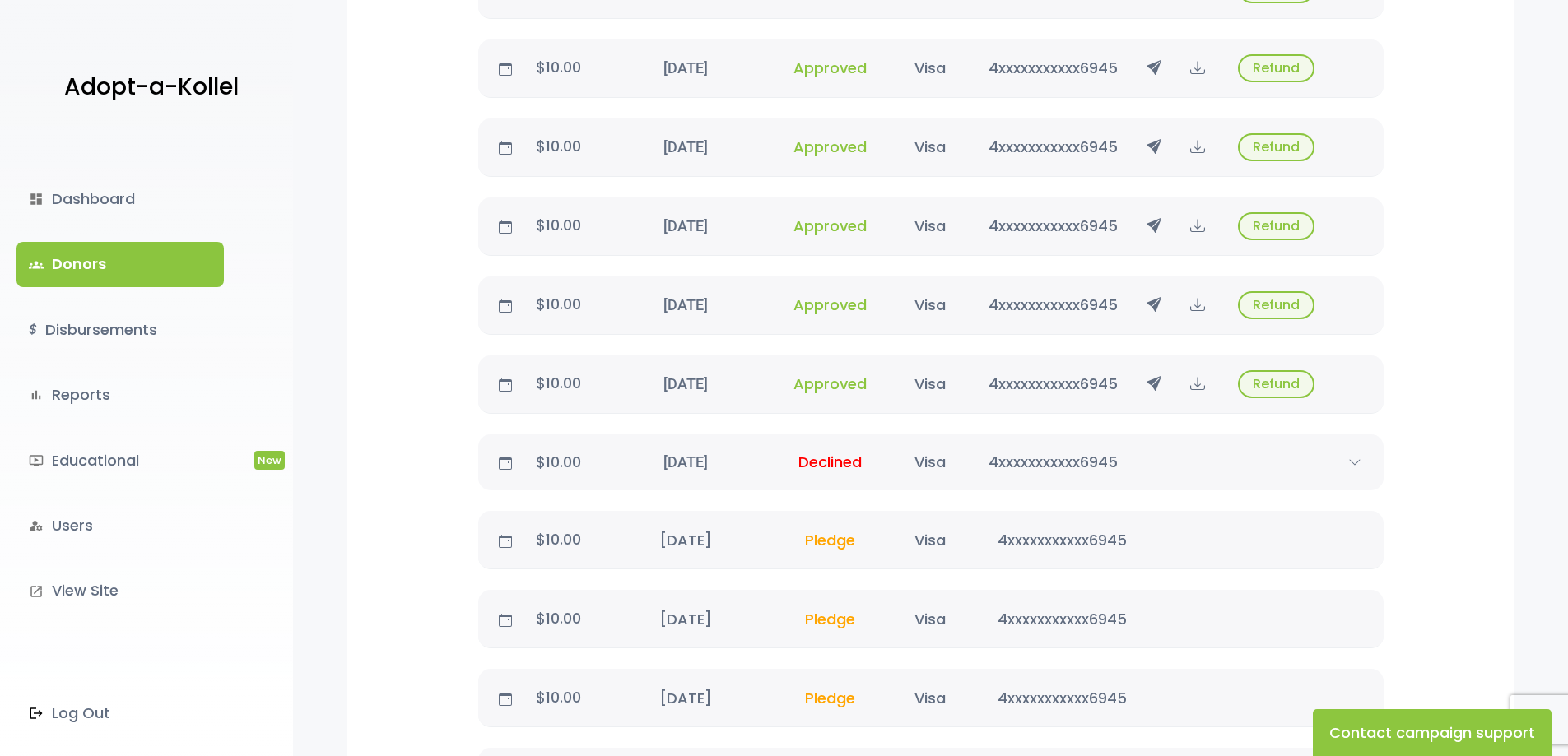
scroll to position [1563, 0]
